Goal: Information Seeking & Learning: Understand process/instructions

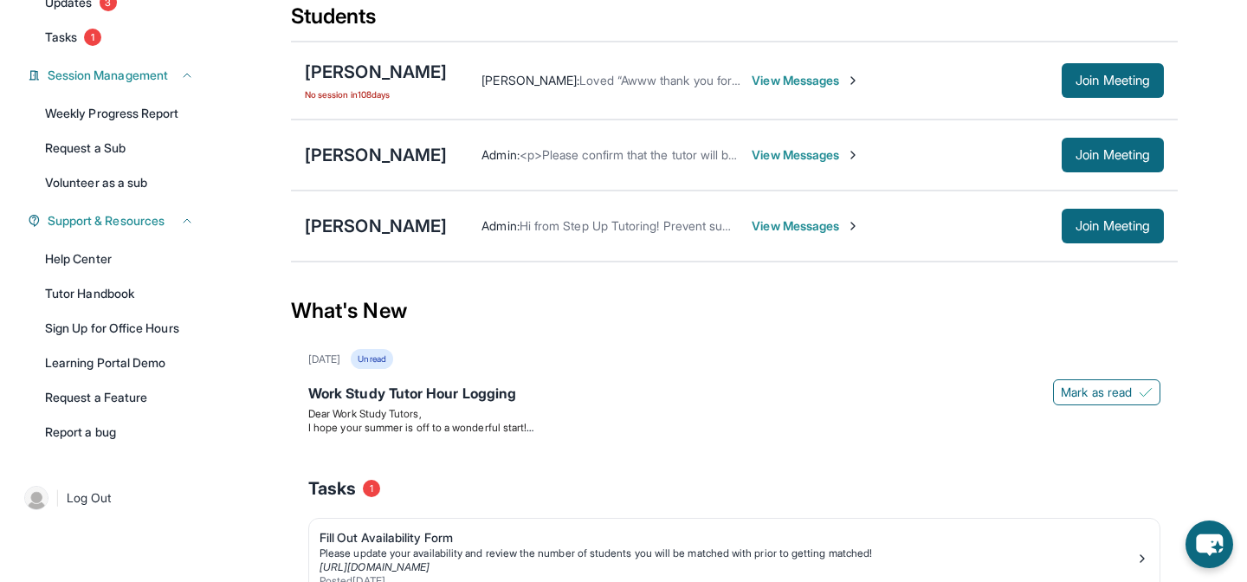
scroll to position [219, 0]
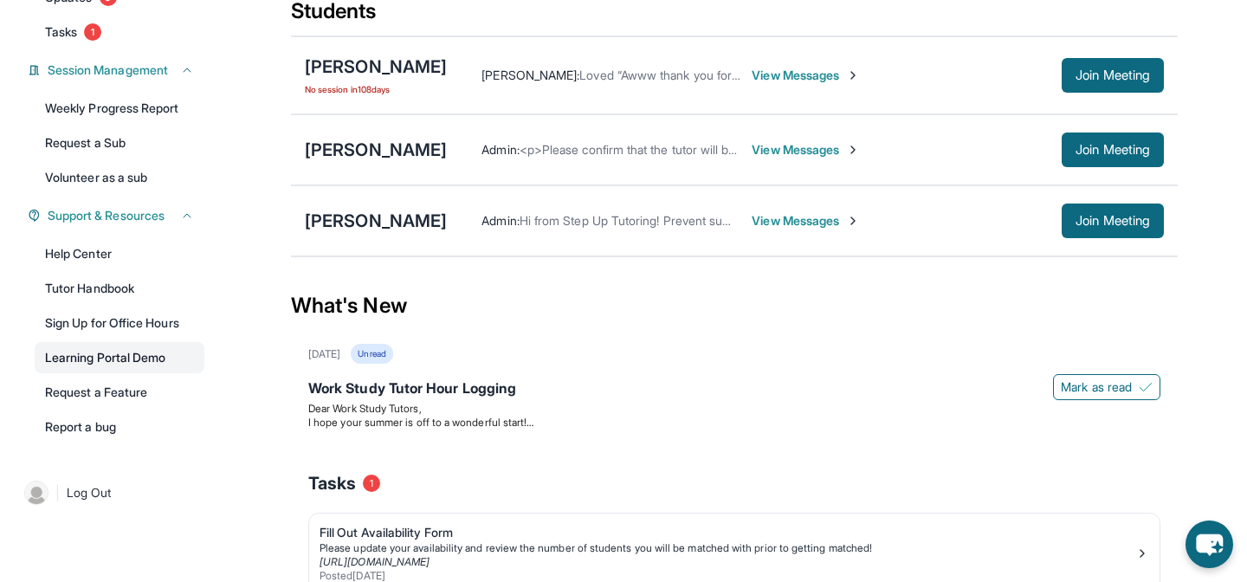
click at [132, 358] on link "Learning Portal Demo" at bounding box center [120, 357] width 170 height 31
click at [126, 285] on link "Tutor Handbook" at bounding box center [120, 288] width 170 height 31
click at [333, 222] on div "[PERSON_NAME]" at bounding box center [376, 221] width 142 height 24
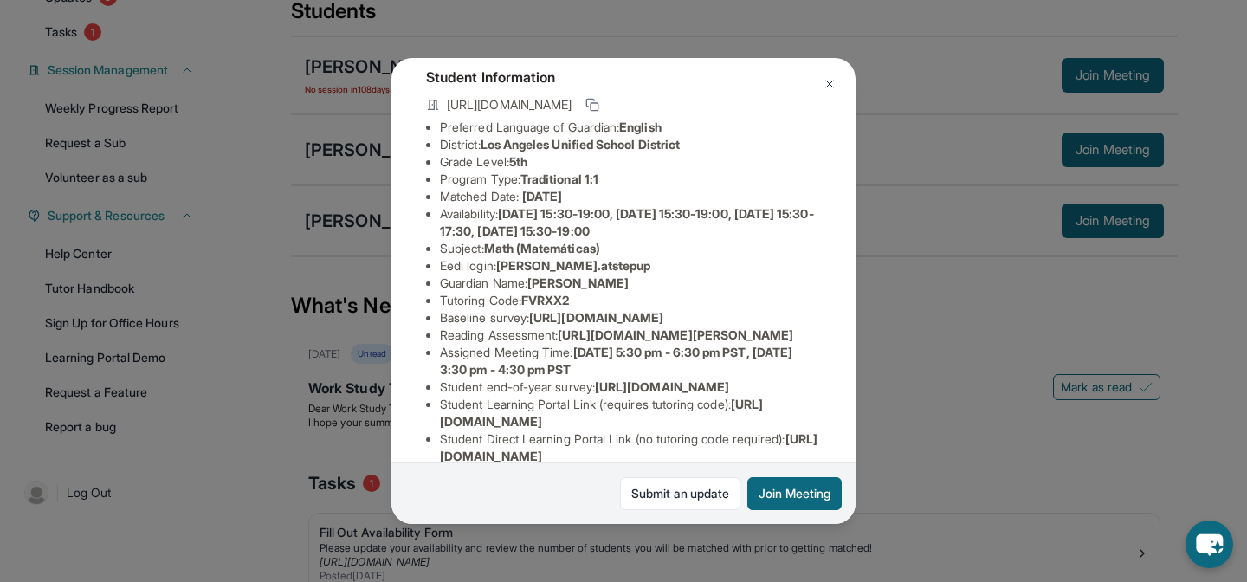
scroll to position [100, 0]
drag, startPoint x: 628, startPoint y: 261, endPoint x: 501, endPoint y: 265, distance: 126.5
click at [501, 265] on li "Eedi login : [PERSON_NAME].atstepup" at bounding box center [630, 264] width 381 height 17
copy li "[PERSON_NAME].atstepup"
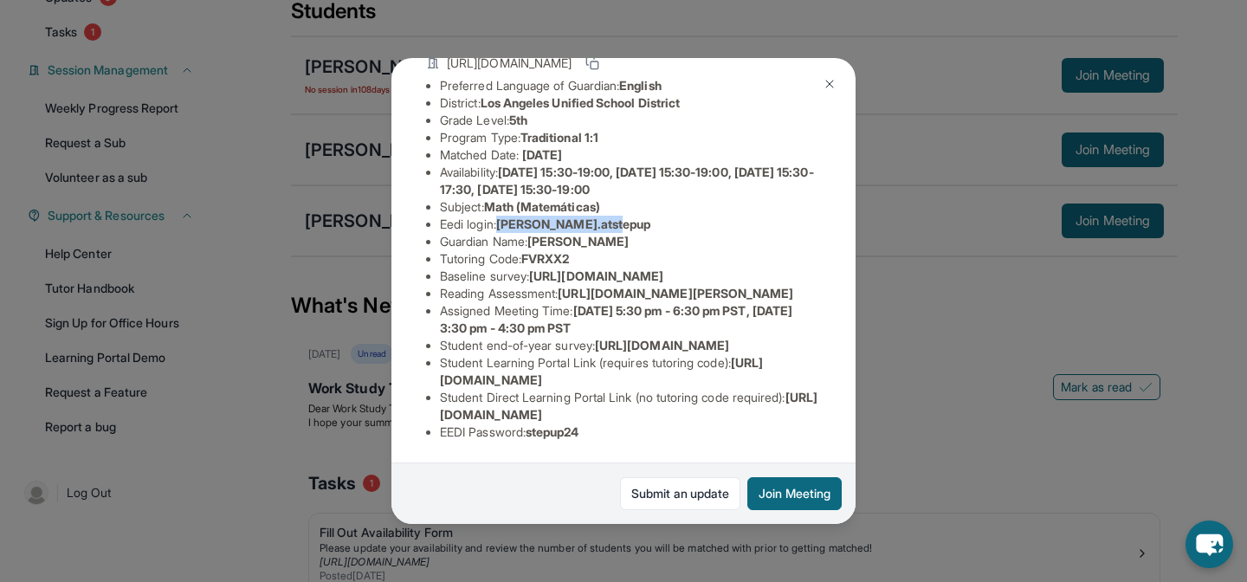
scroll to position [297, 1]
drag, startPoint x: 602, startPoint y: 428, endPoint x: 533, endPoint y: 442, distance: 69.8
click at [533, 442] on div "Student Information [URL][DOMAIN_NAME] Preferred Language of Guardian: English …" at bounding box center [623, 232] width 395 height 444
copy span "stepup24"
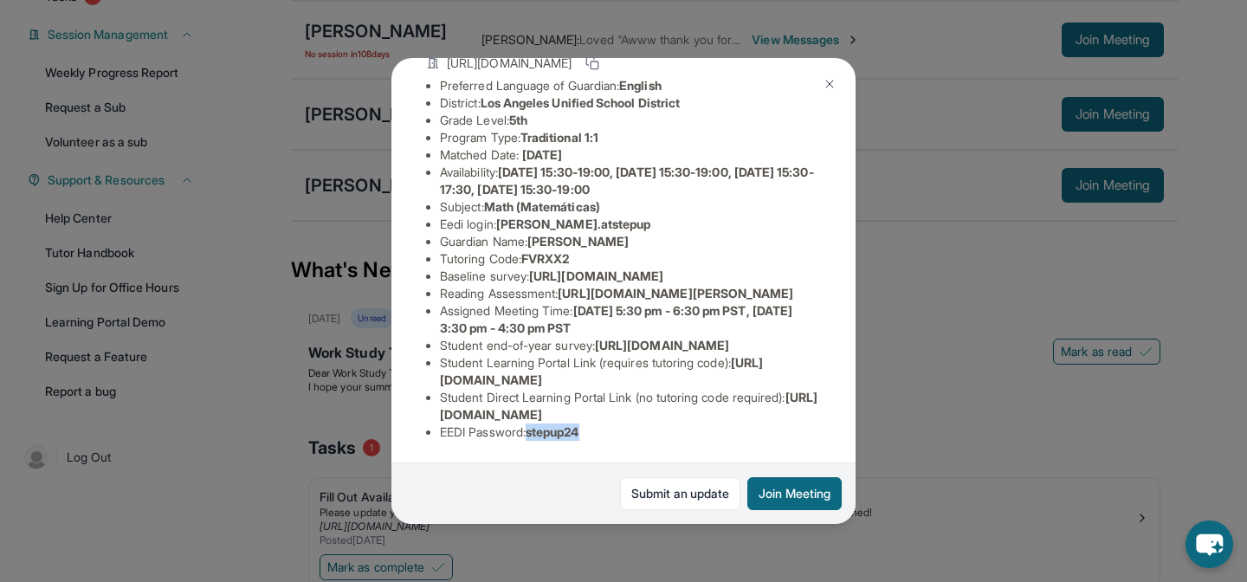
scroll to position [300, 0]
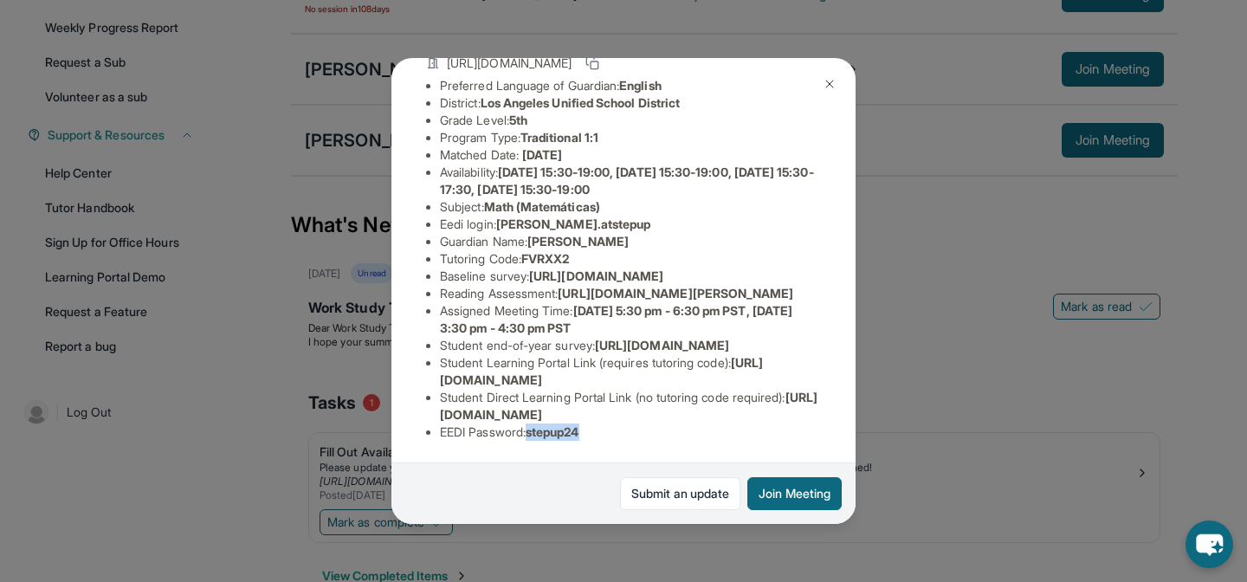
click at [831, 87] on img at bounding box center [830, 84] width 14 height 14
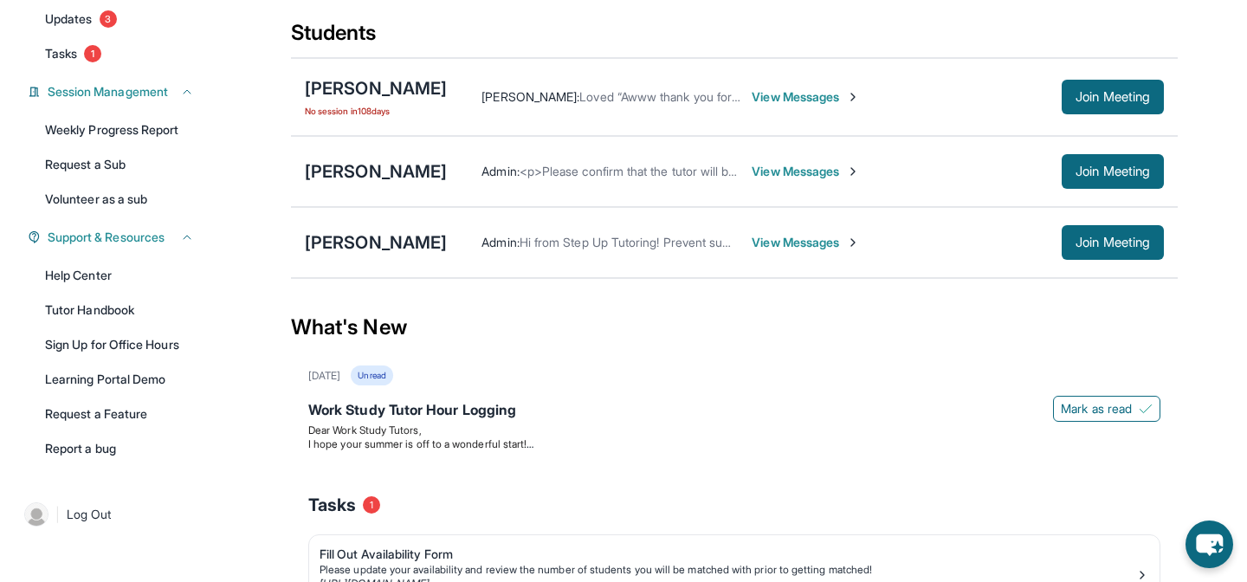
scroll to position [199, 0]
